Goal: Task Accomplishment & Management: Use online tool/utility

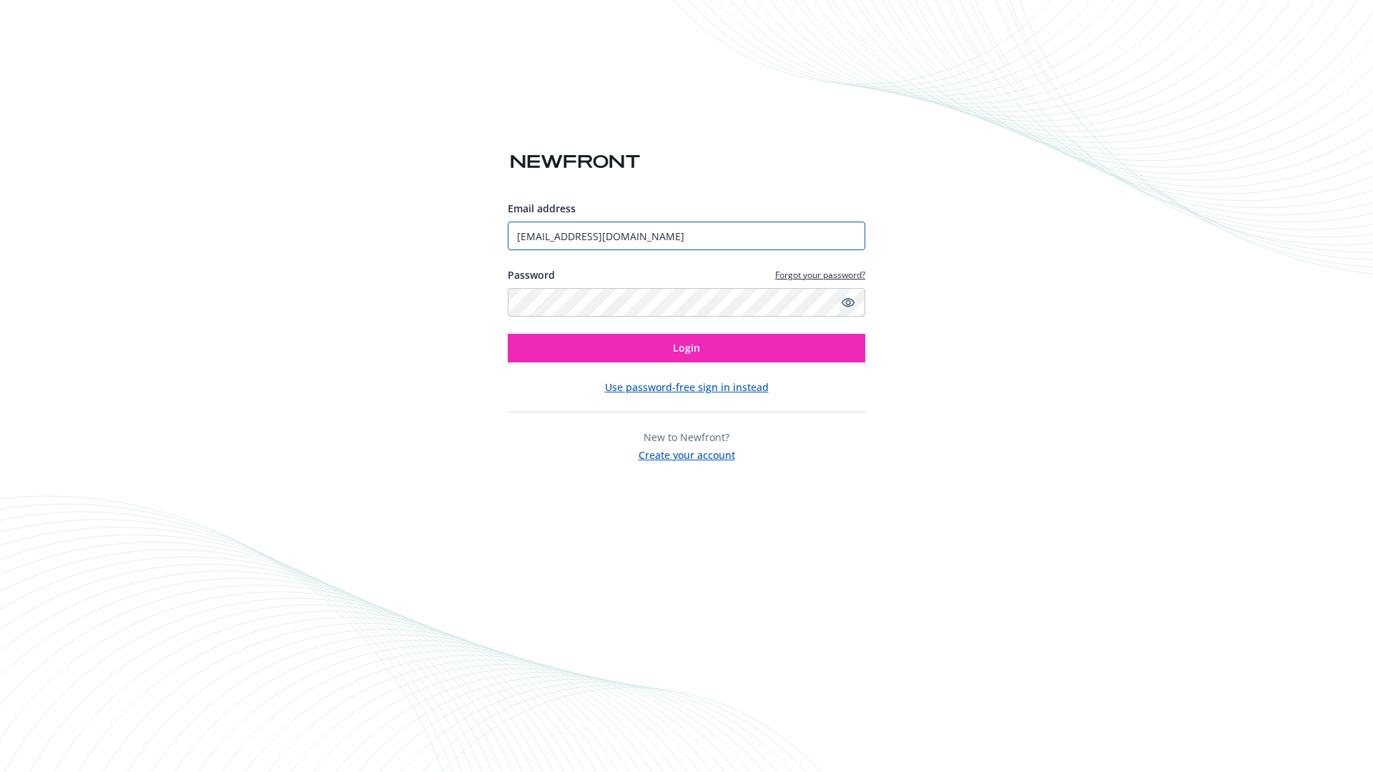
type input "[EMAIL_ADDRESS][DOMAIN_NAME]"
click at [687, 348] on span "Login" at bounding box center [686, 348] width 27 height 14
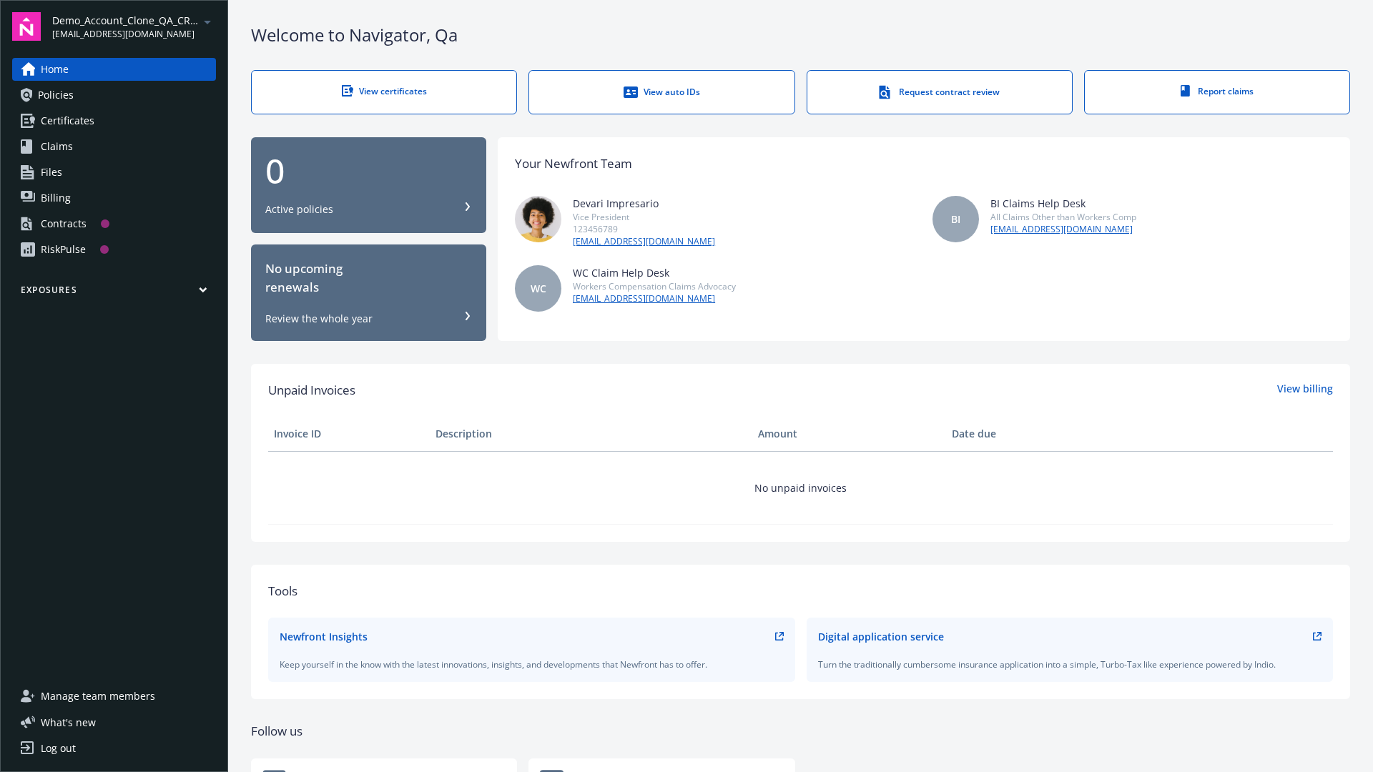
click at [134, 26] on span "Demo_Account_Clone_QA_CR_Tests_Prospect" at bounding box center [125, 20] width 147 height 15
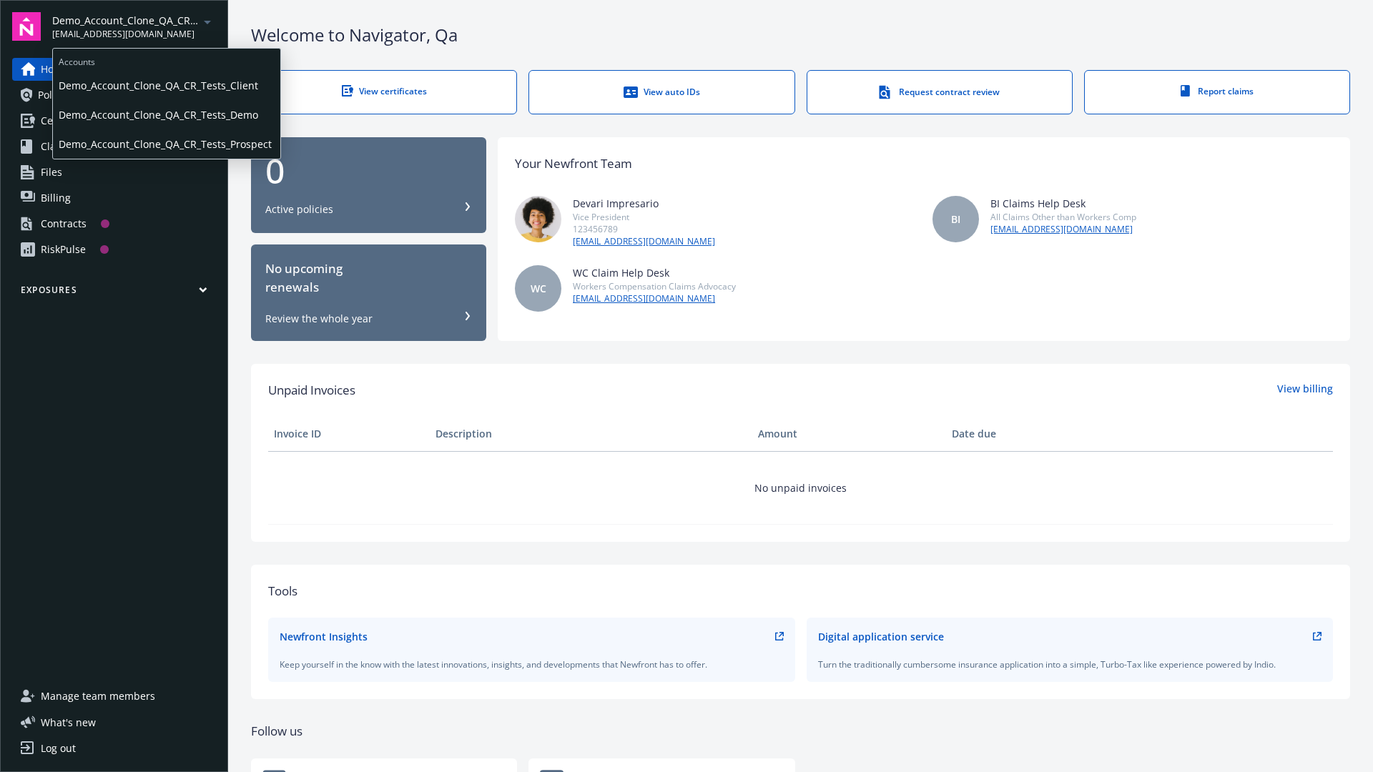
click at [165, 85] on span "Demo_Account_Clone_QA_CR_Tests_Client" at bounding box center [167, 85] width 216 height 29
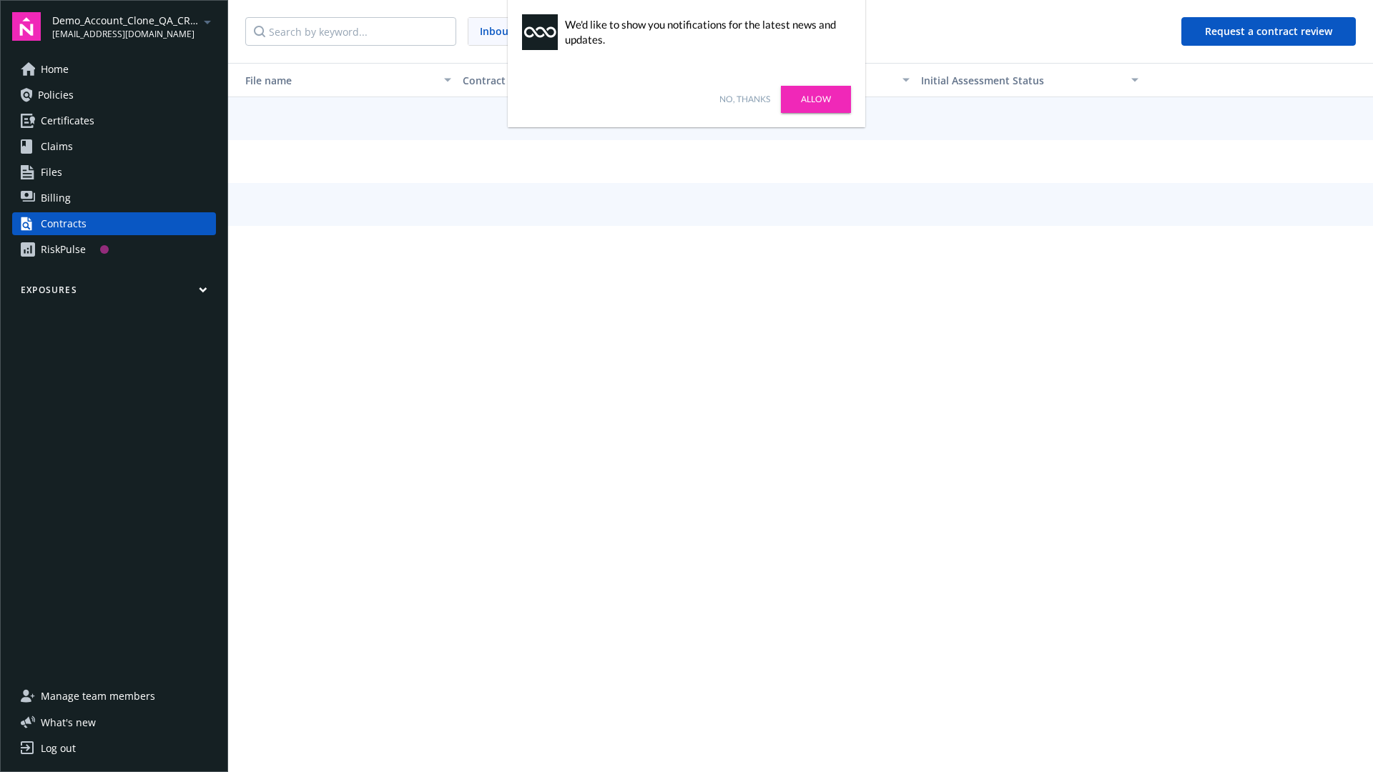
click at [744, 99] on link "No, thanks" at bounding box center [744, 99] width 51 height 13
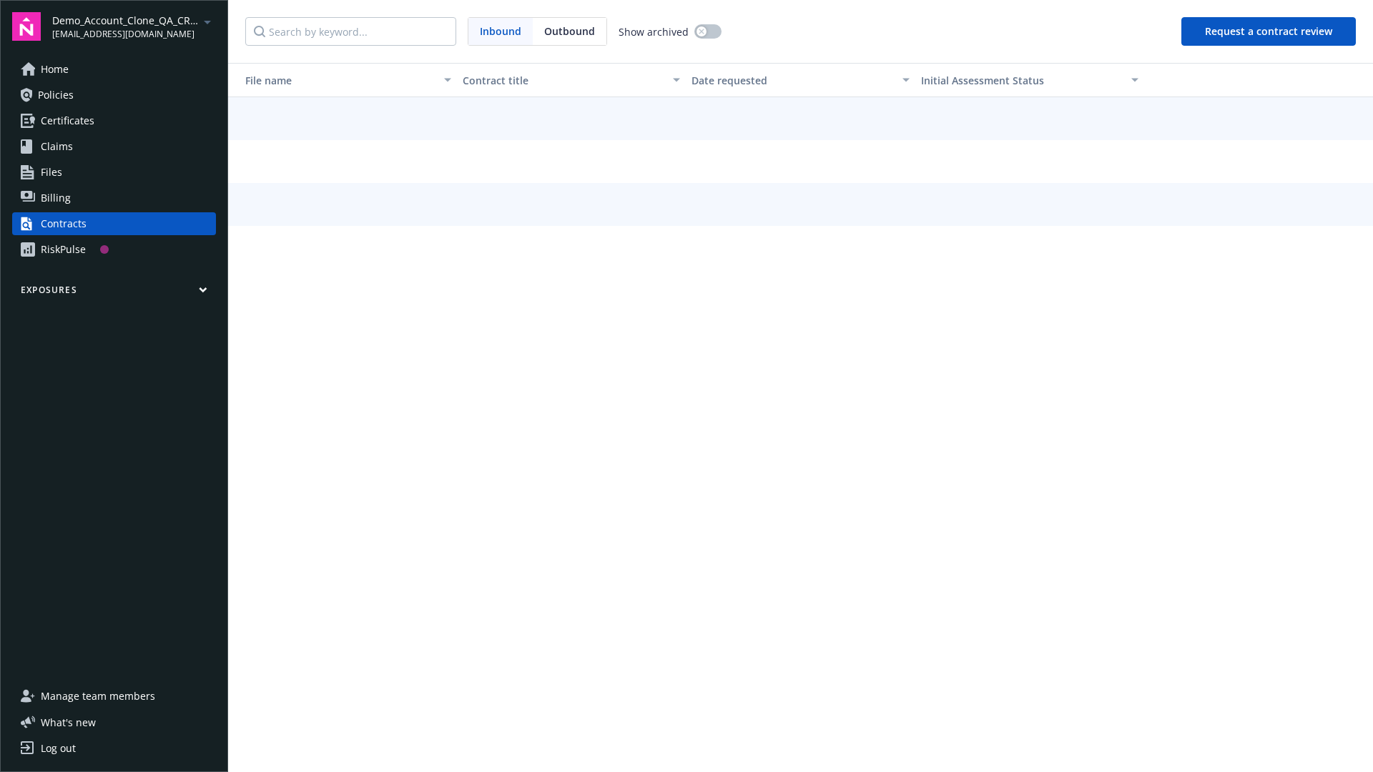
click at [1269, 31] on button "Request a contract review" at bounding box center [1268, 31] width 174 height 29
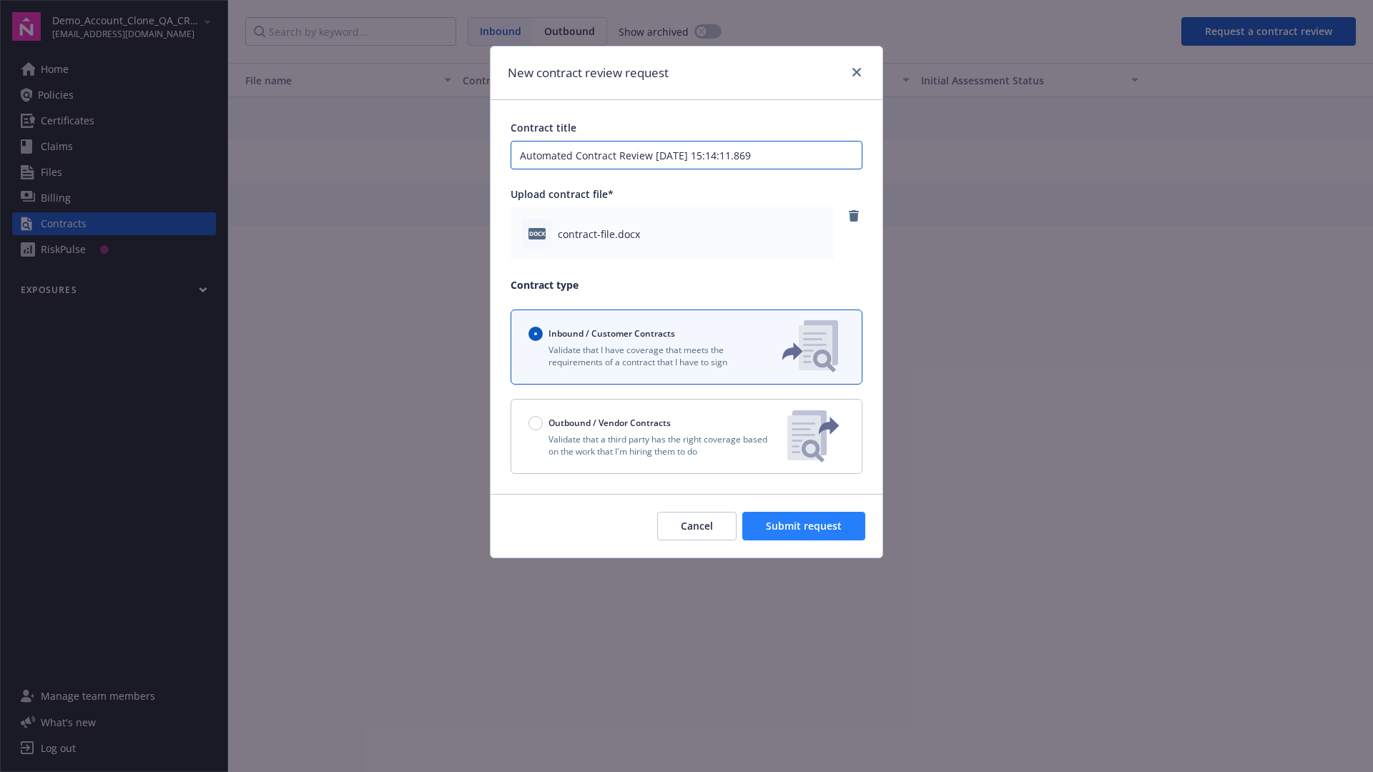
type input "Automated Contract Review 08-27-2025 15:14:11.869"
click at [805, 526] on span "Submit request" at bounding box center [804, 526] width 76 height 14
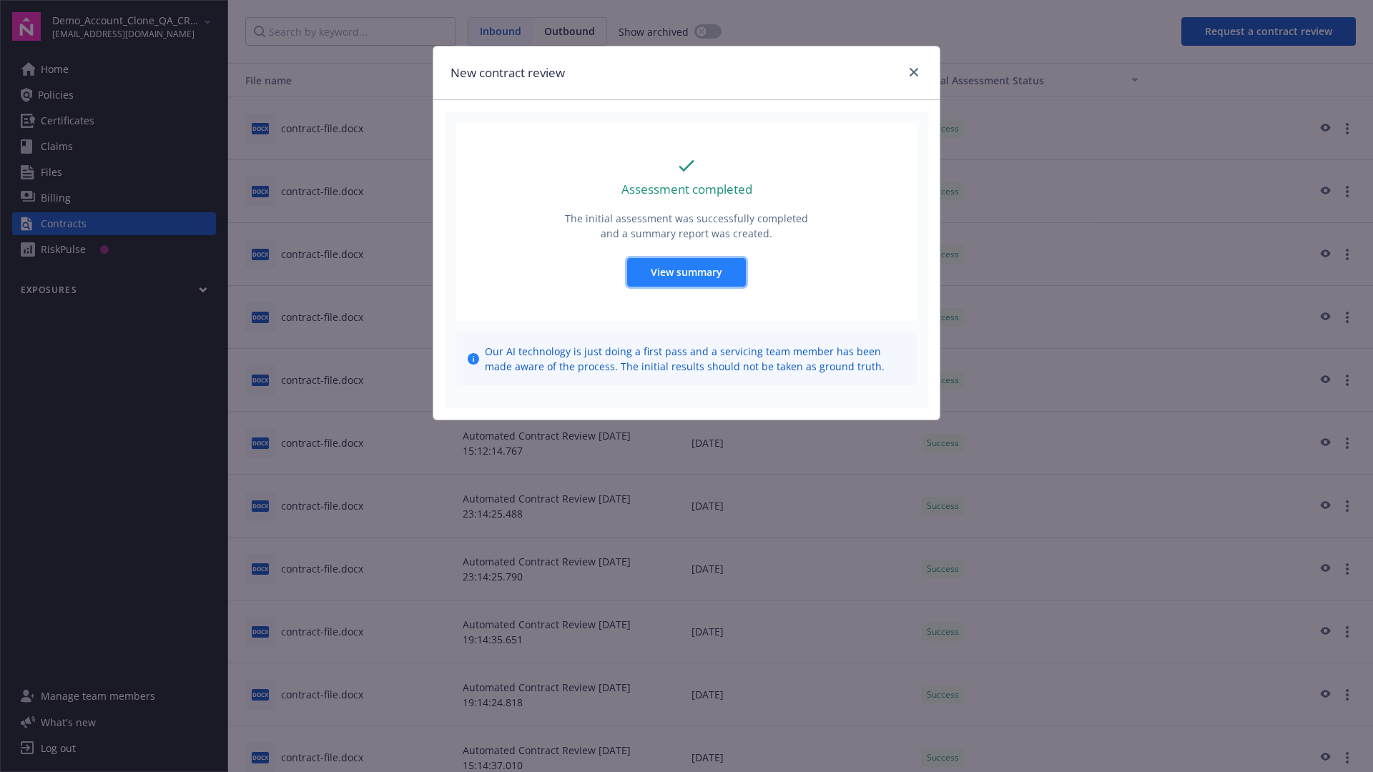
click at [686, 272] on span "View summary" at bounding box center [687, 272] width 72 height 14
